Goal: Information Seeking & Learning: Learn about a topic

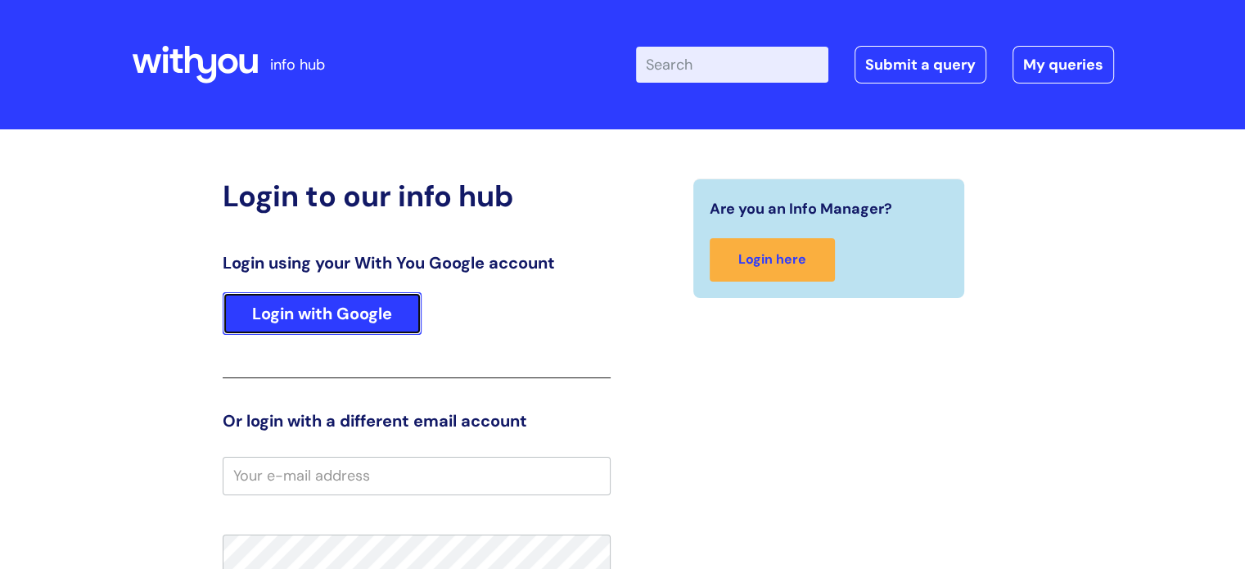
click at [317, 310] on link "Login with Google" at bounding box center [322, 313] width 199 height 43
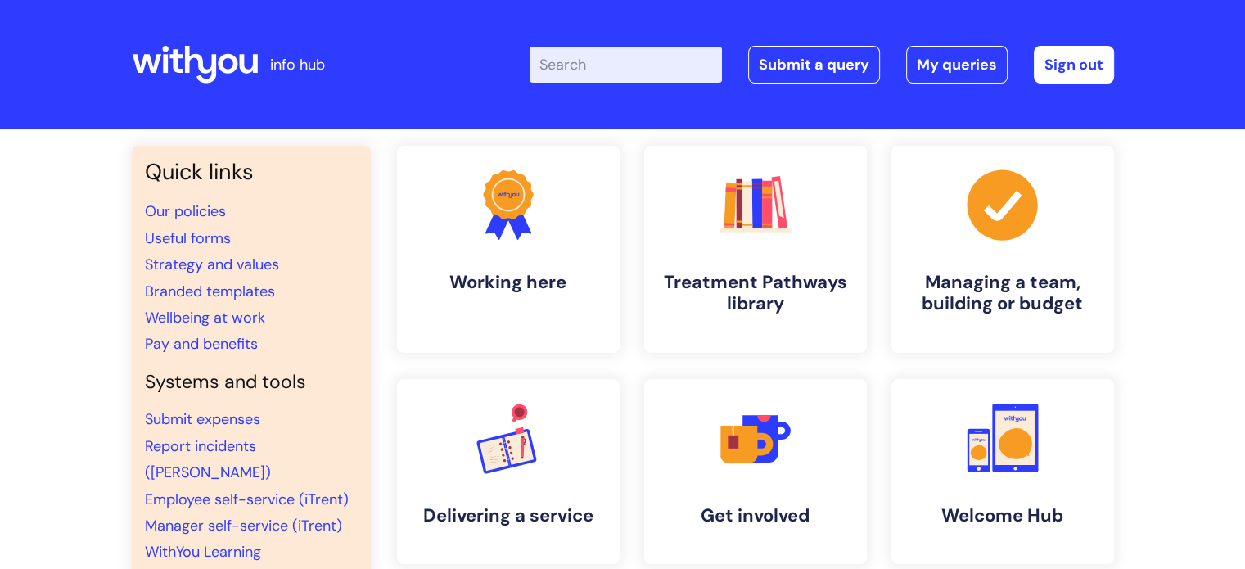
click at [602, 78] on input "Enter your search term here..." at bounding box center [625, 65] width 192 height 36
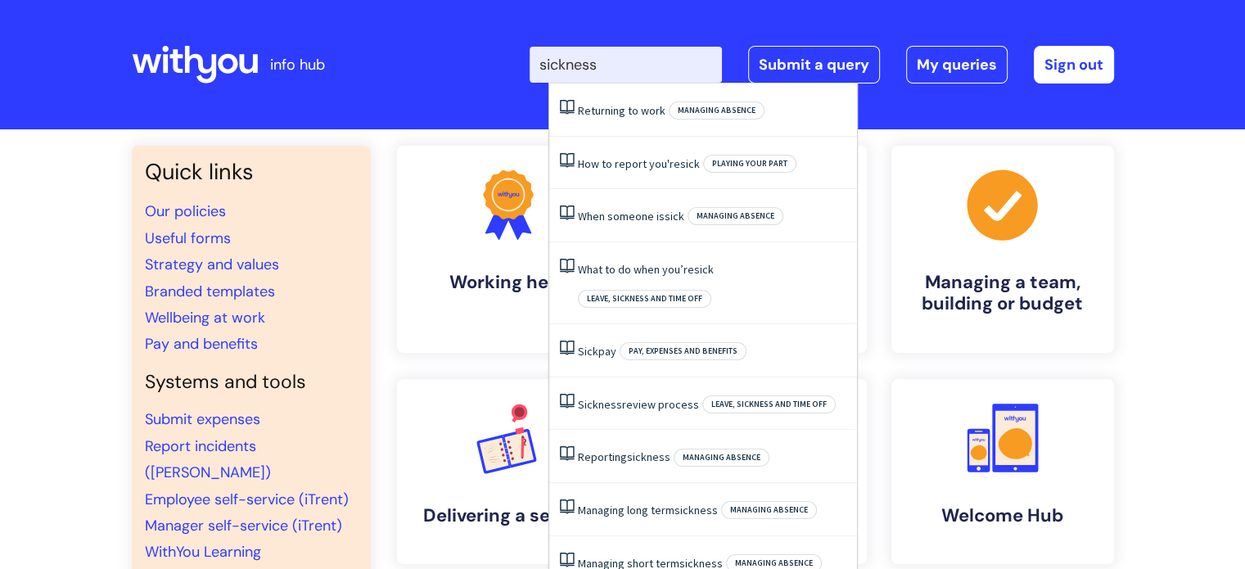
type input "sickness"
click button "Search" at bounding box center [0, 0] width 0 height 0
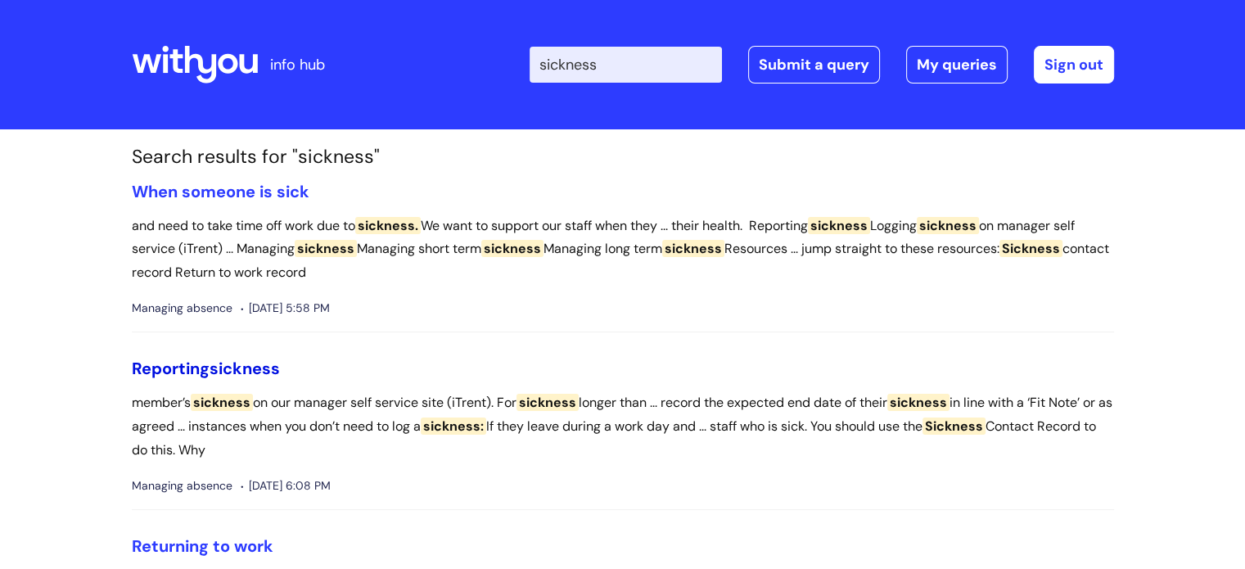
click at [257, 362] on span "sickness" at bounding box center [244, 368] width 70 height 21
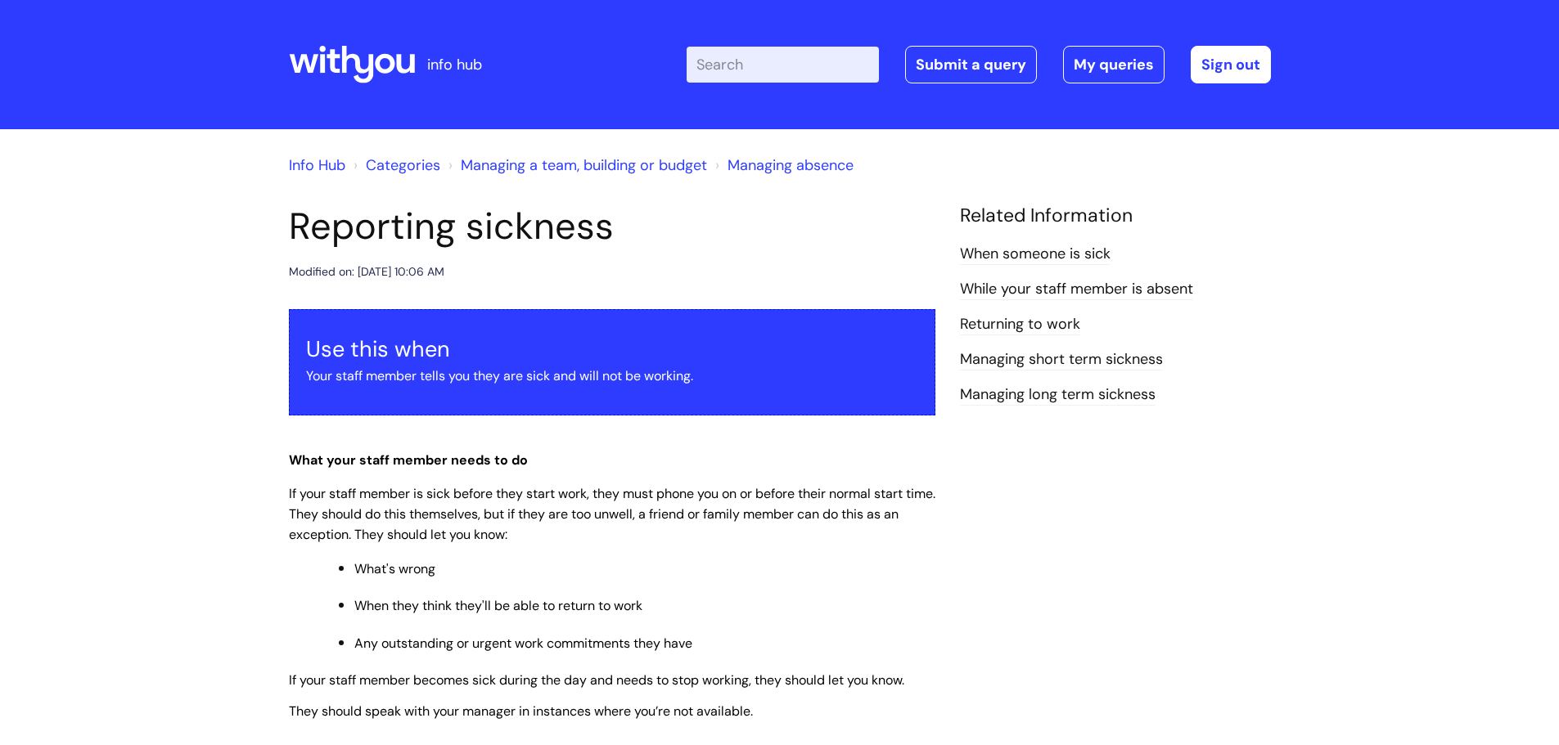
click at [745, 55] on input "Enter your search term here..." at bounding box center [782, 65] width 192 height 36
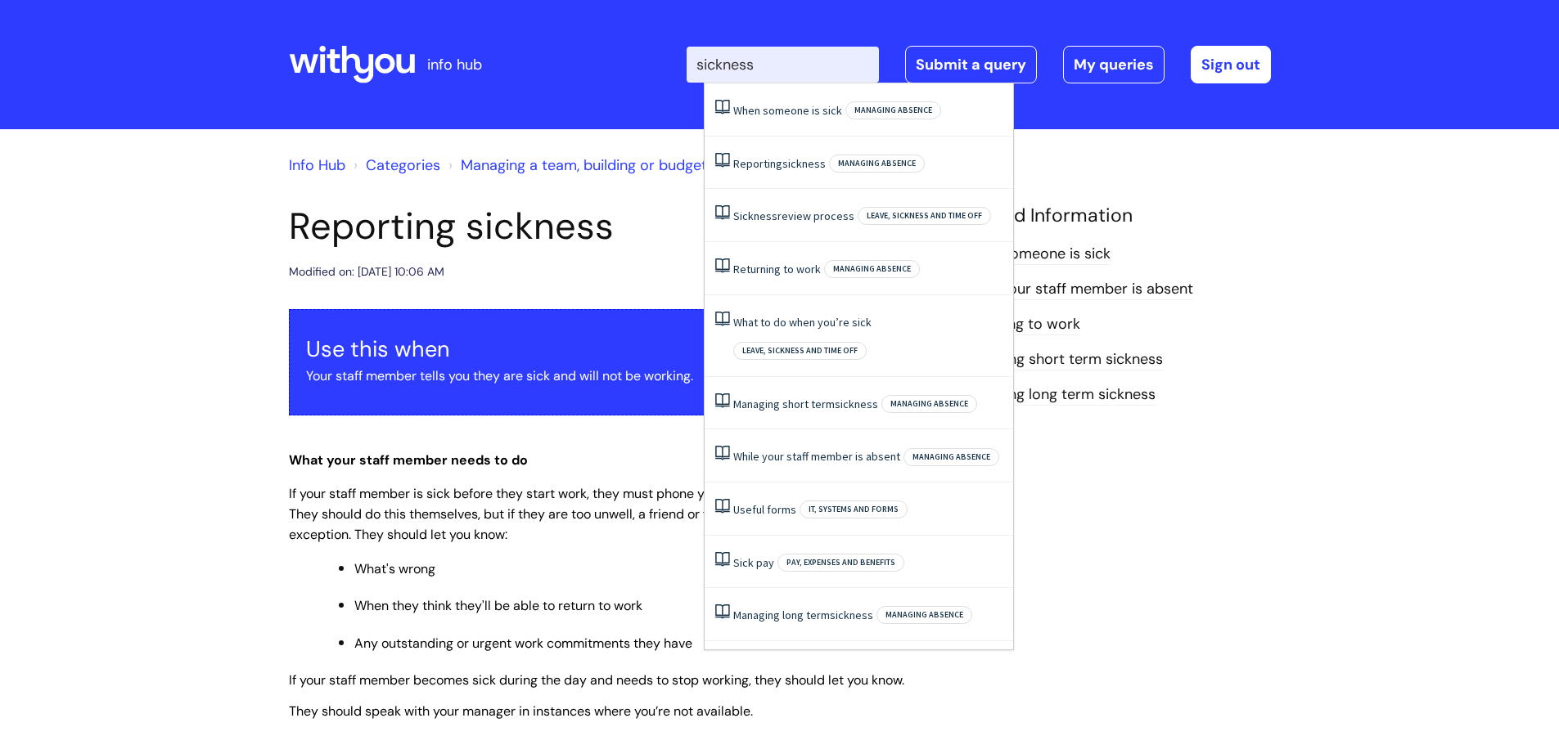
type input "sickness"
click button "Search" at bounding box center [0, 0] width 0 height 0
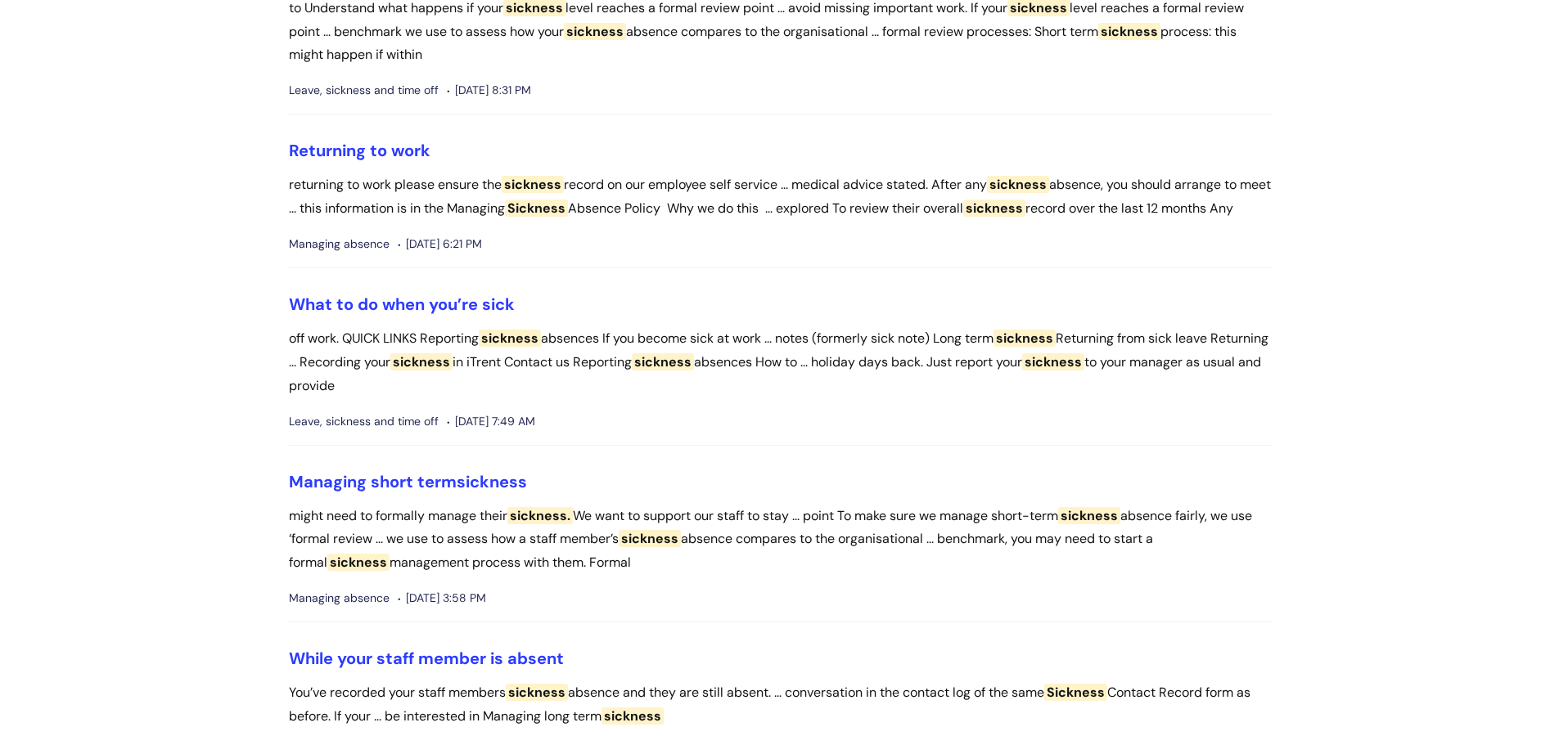
scroll to position [573, 0]
click at [366, 314] on link "What to do when you’re sick" at bounding box center [402, 303] width 226 height 21
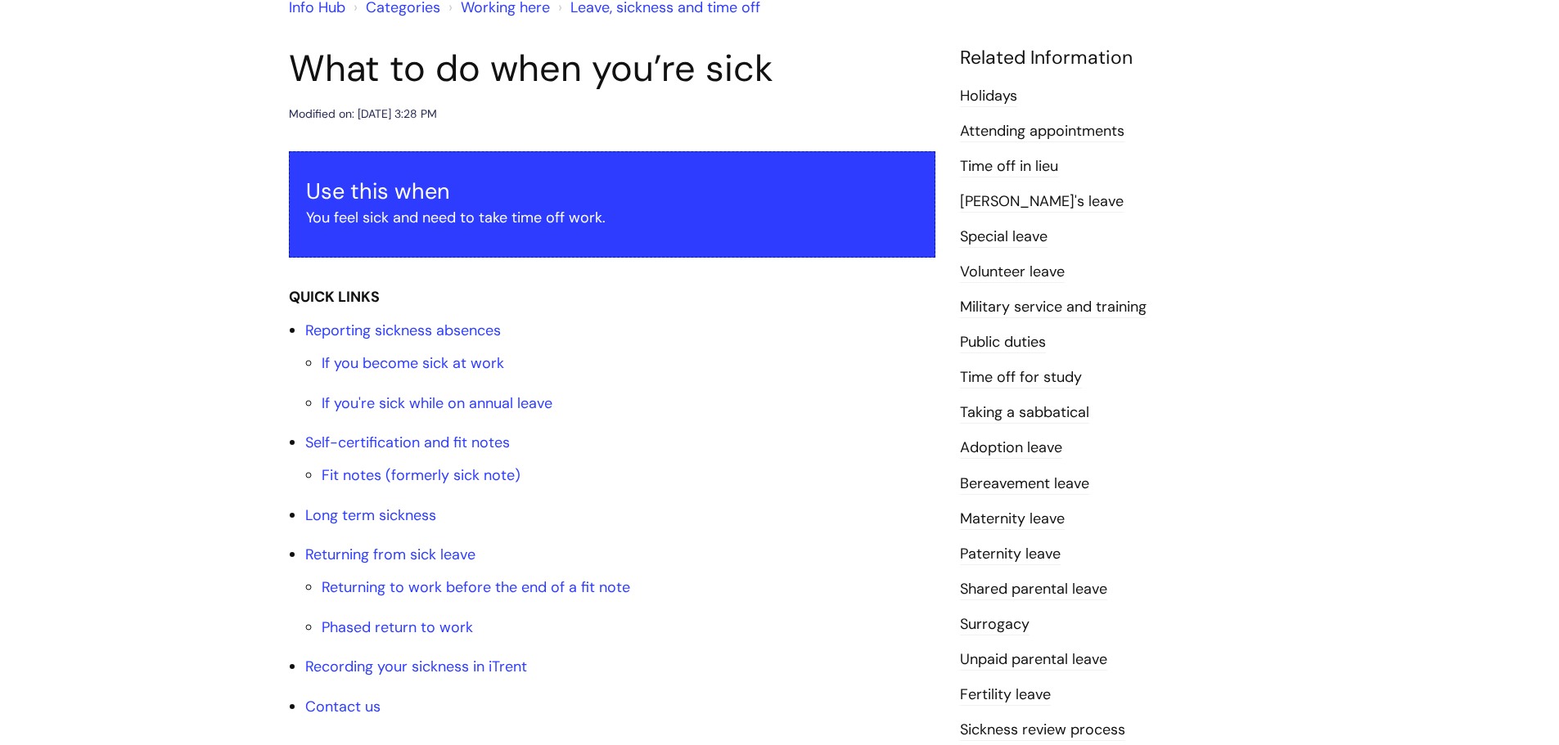
scroll to position [164, 0]
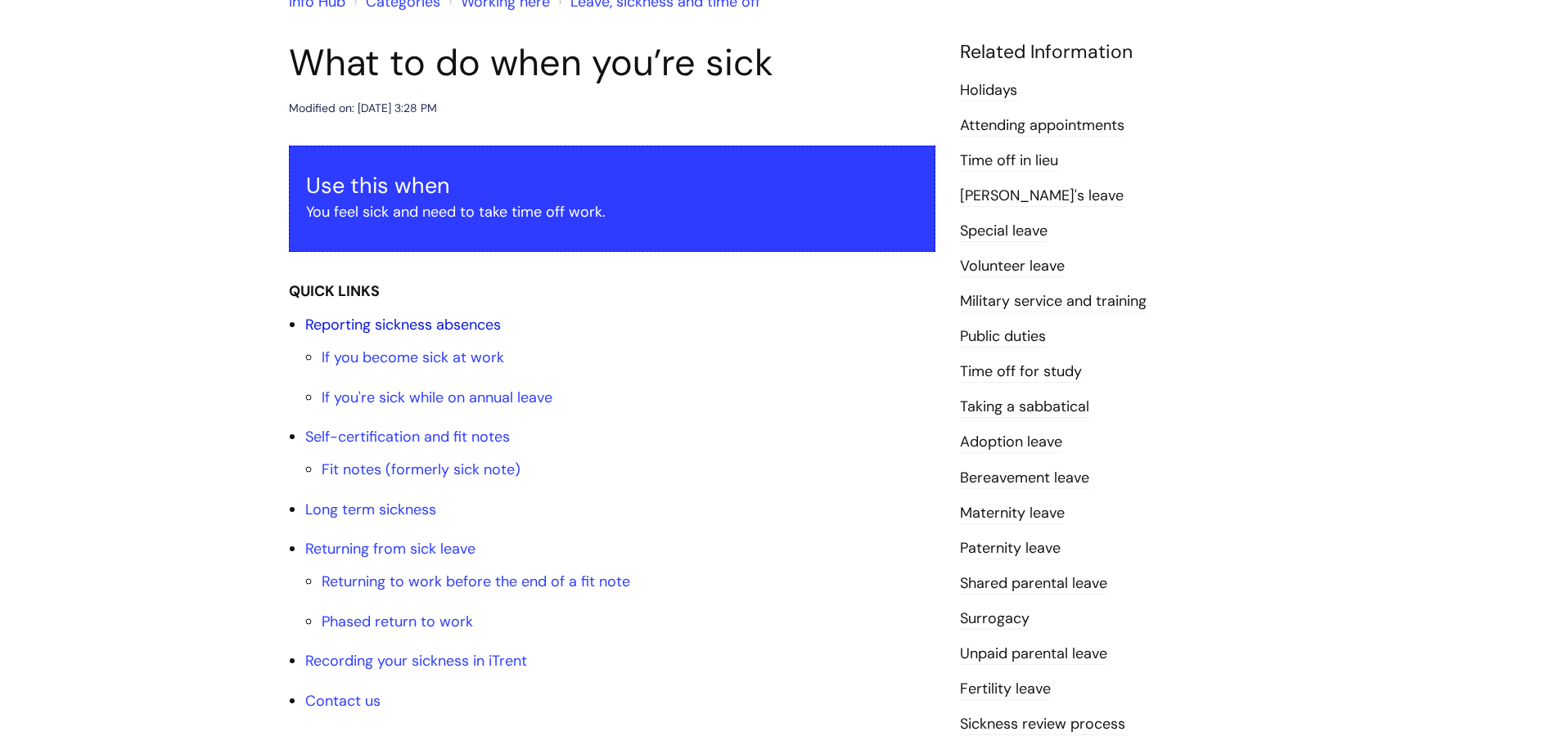
click at [437, 322] on link "Reporting sickness absences" at bounding box center [403, 325] width 196 height 20
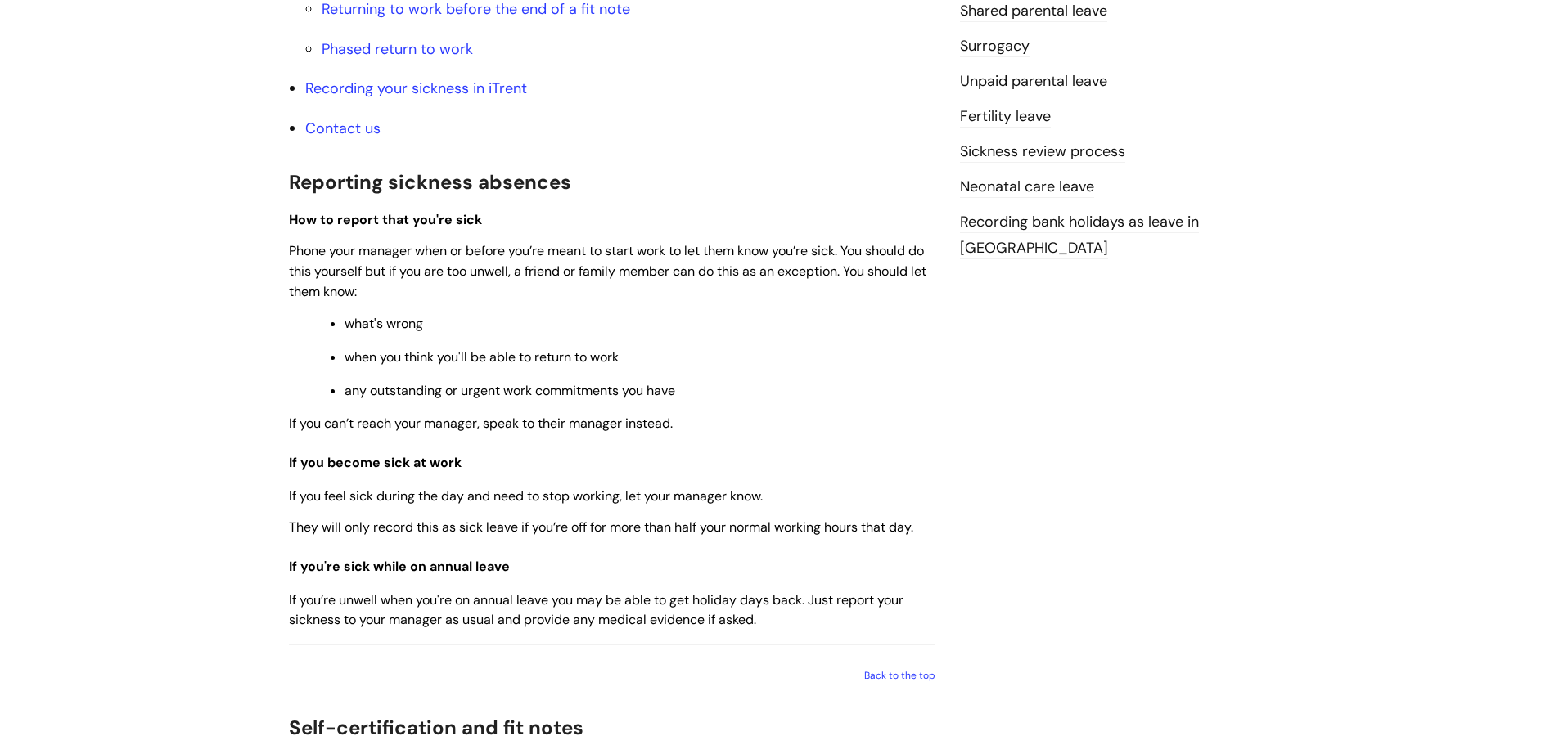
scroll to position [818, 0]
